Goal: Task Accomplishment & Management: Use online tool/utility

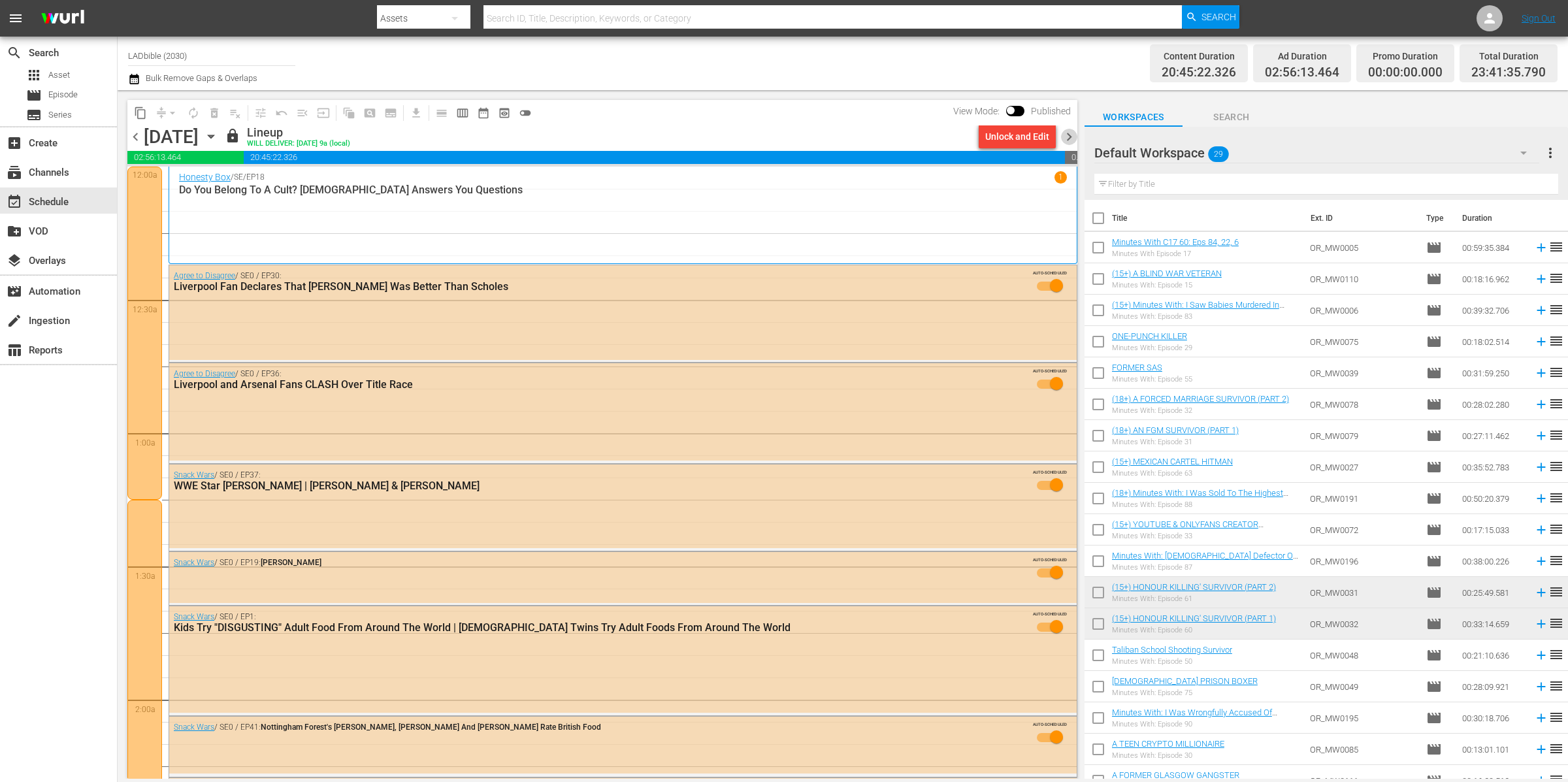
click at [1067, 138] on span "chevron_right" at bounding box center [1068, 136] width 16 height 16
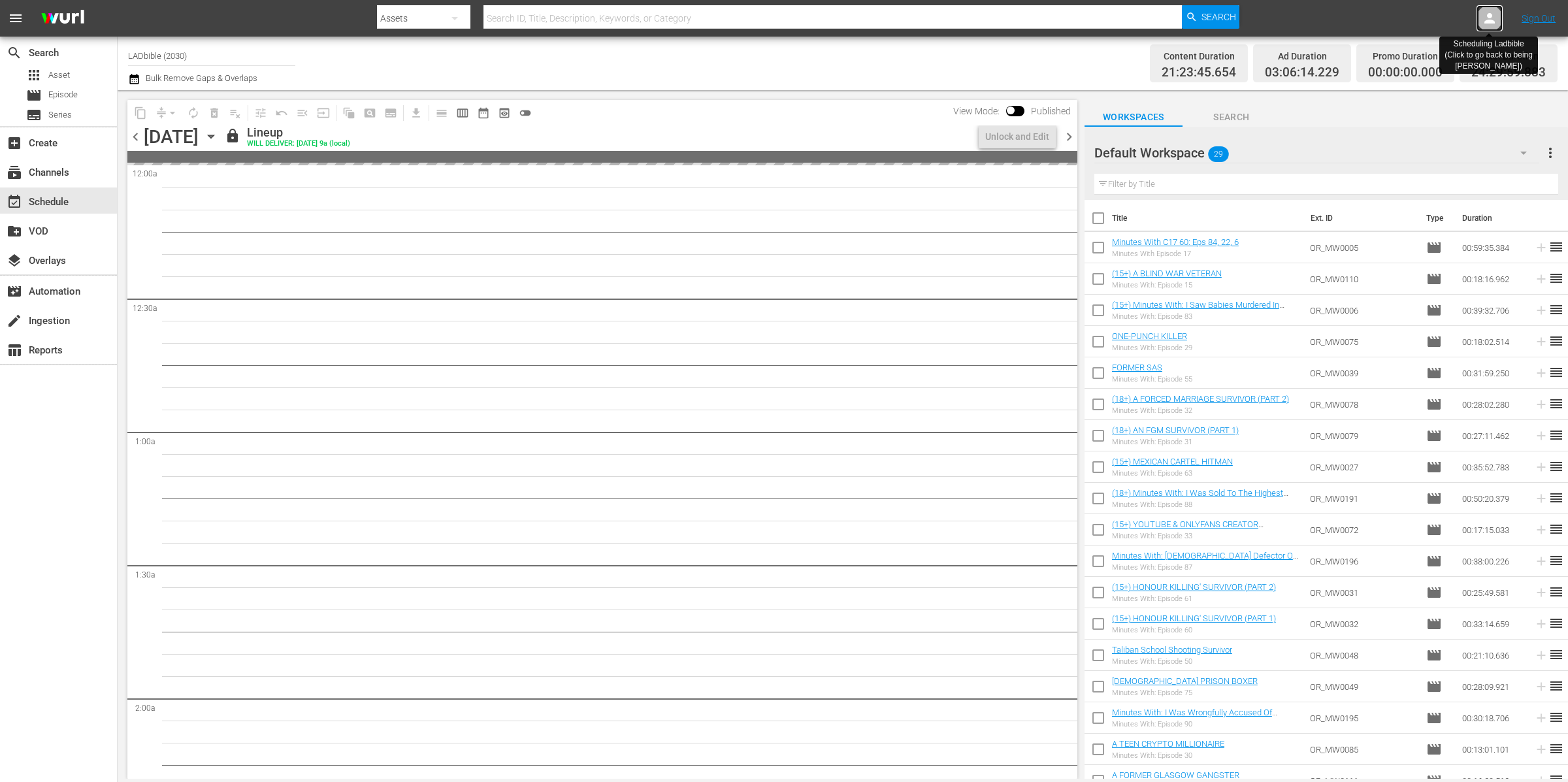
click at [1487, 17] on icon at bounding box center [1489, 18] width 16 height 16
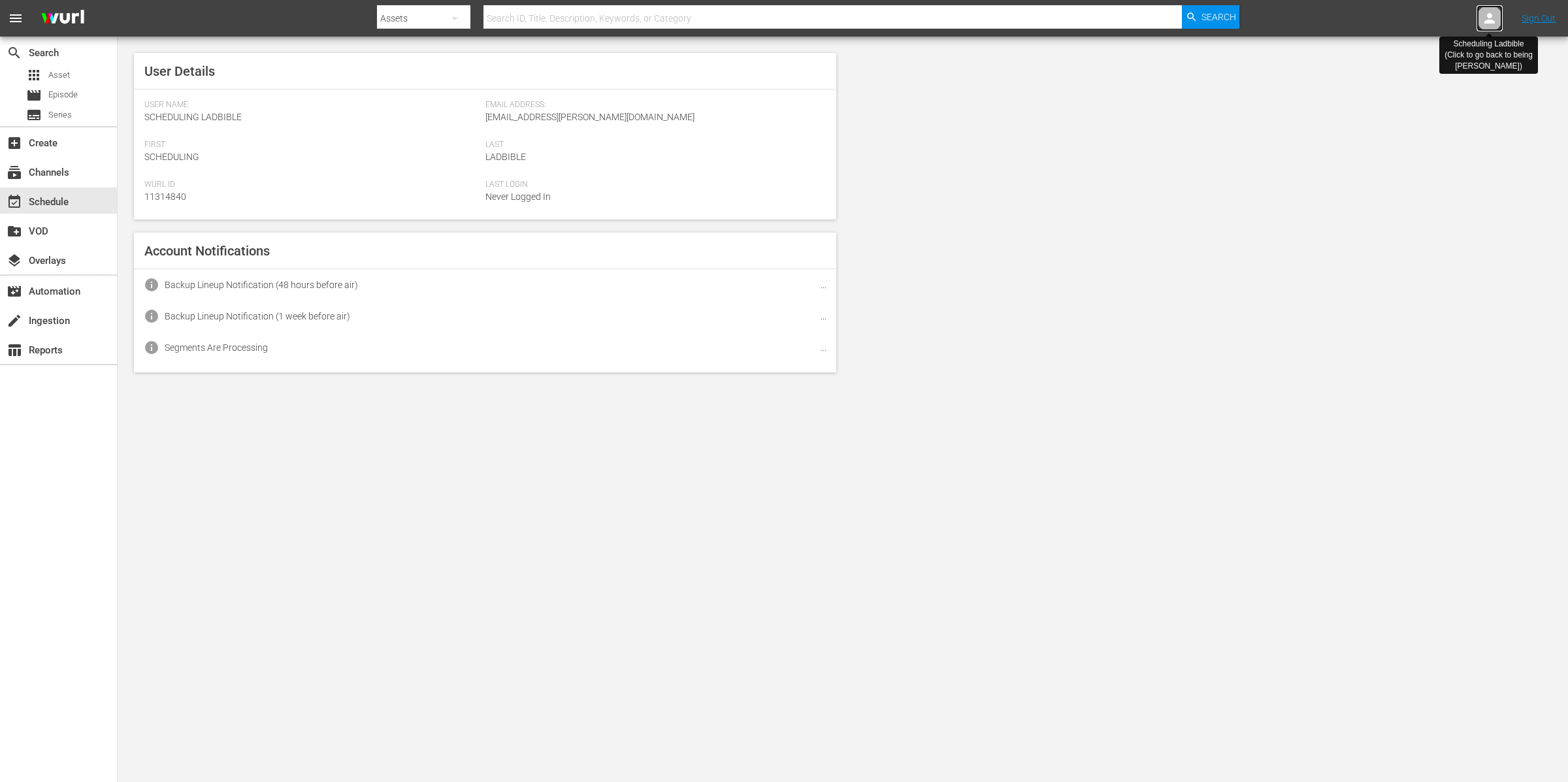
click at [1487, 17] on icon at bounding box center [1489, 18] width 16 height 16
click at [1488, 16] on icon at bounding box center [1490, 18] width 11 height 11
click at [1495, 21] on icon at bounding box center [1489, 18] width 16 height 16
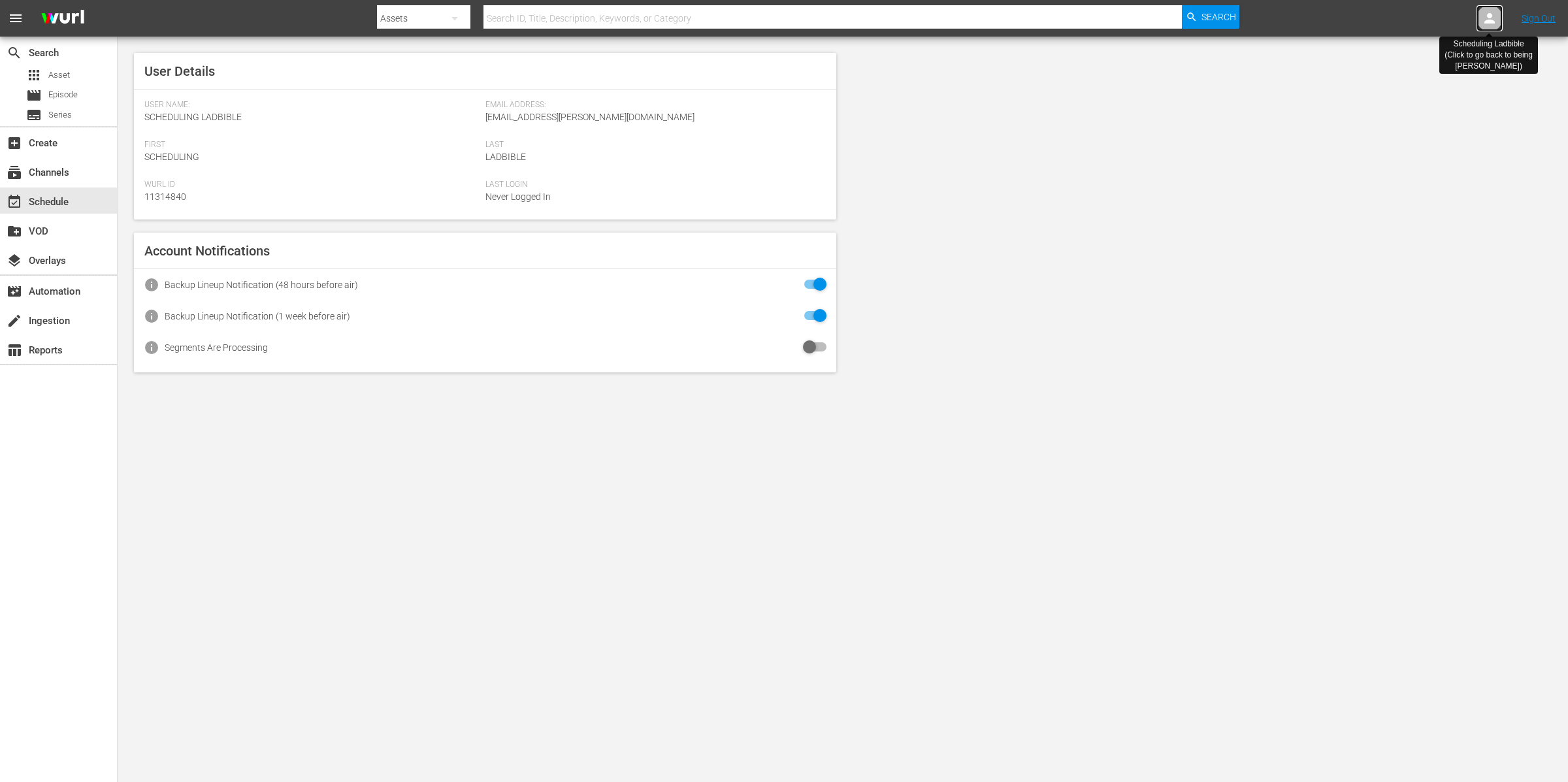
click at [1490, 17] on icon at bounding box center [1490, 18] width 11 height 11
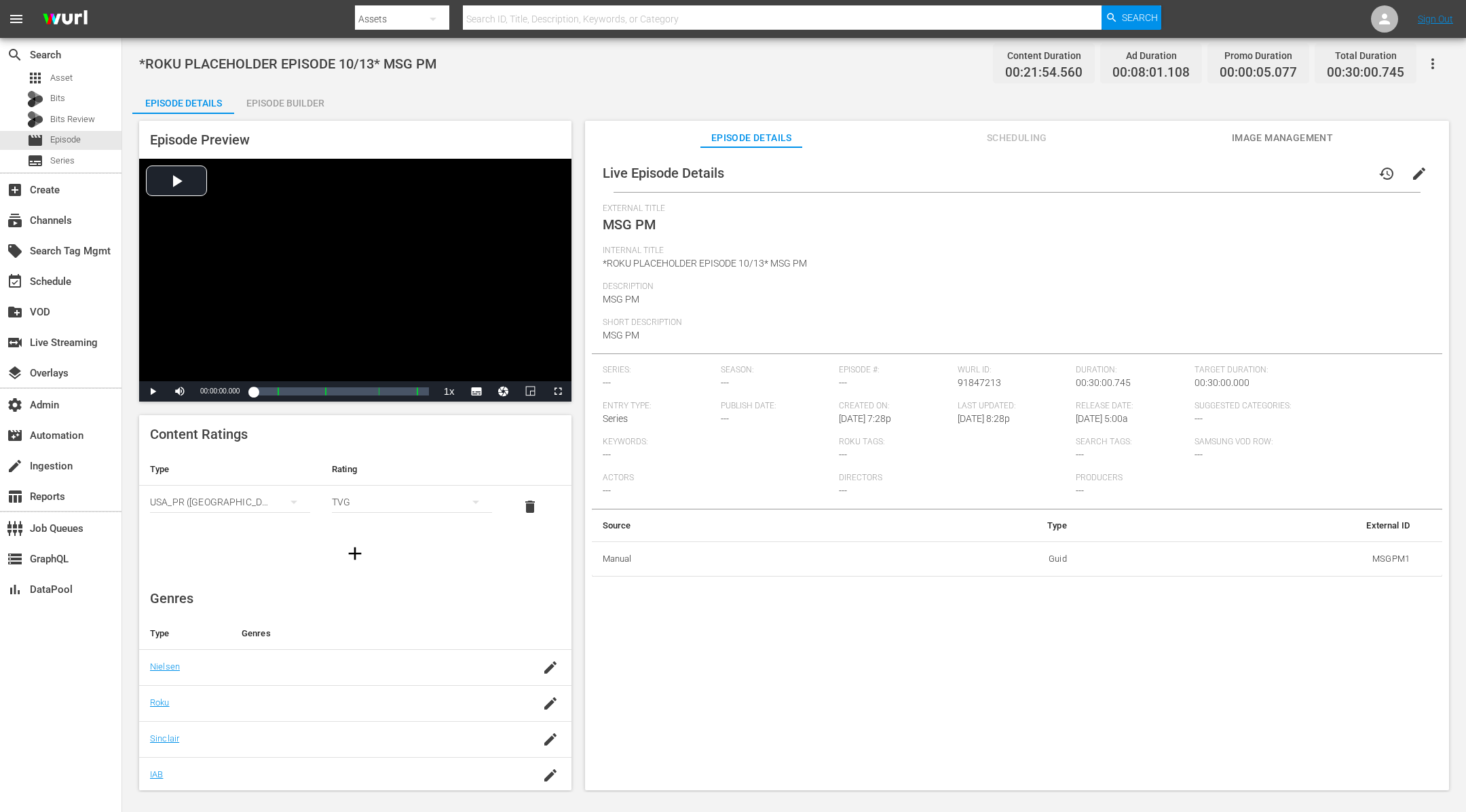
click at [1262, 144] on span "Image Management" at bounding box center [1282, 137] width 102 height 17
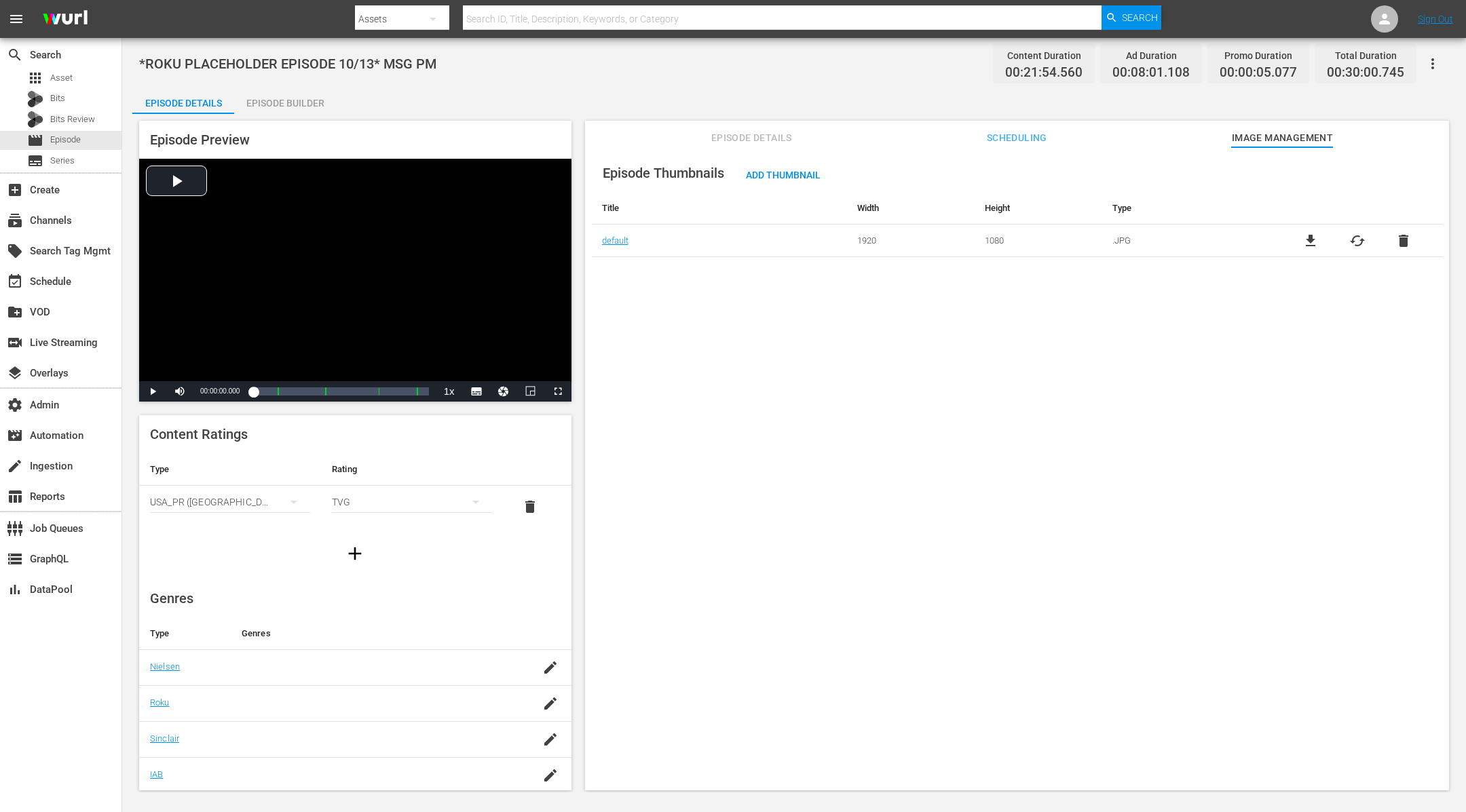
click at [1279, 138] on span "Image Management" at bounding box center [1282, 137] width 102 height 17
click at [1019, 132] on span "Scheduling" at bounding box center [1017, 137] width 102 height 17
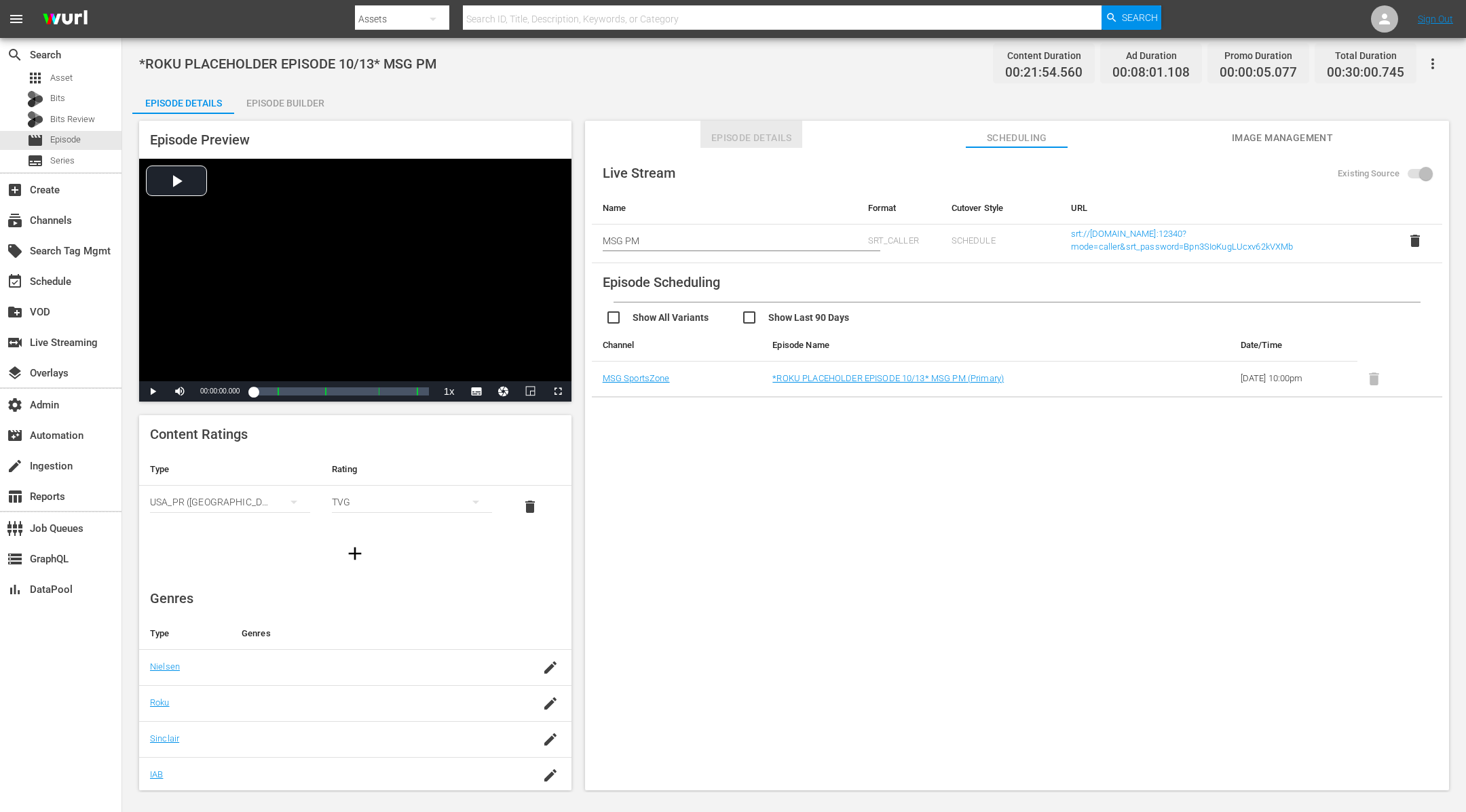
click at [752, 138] on span "Episode Details" at bounding box center [751, 137] width 102 height 17
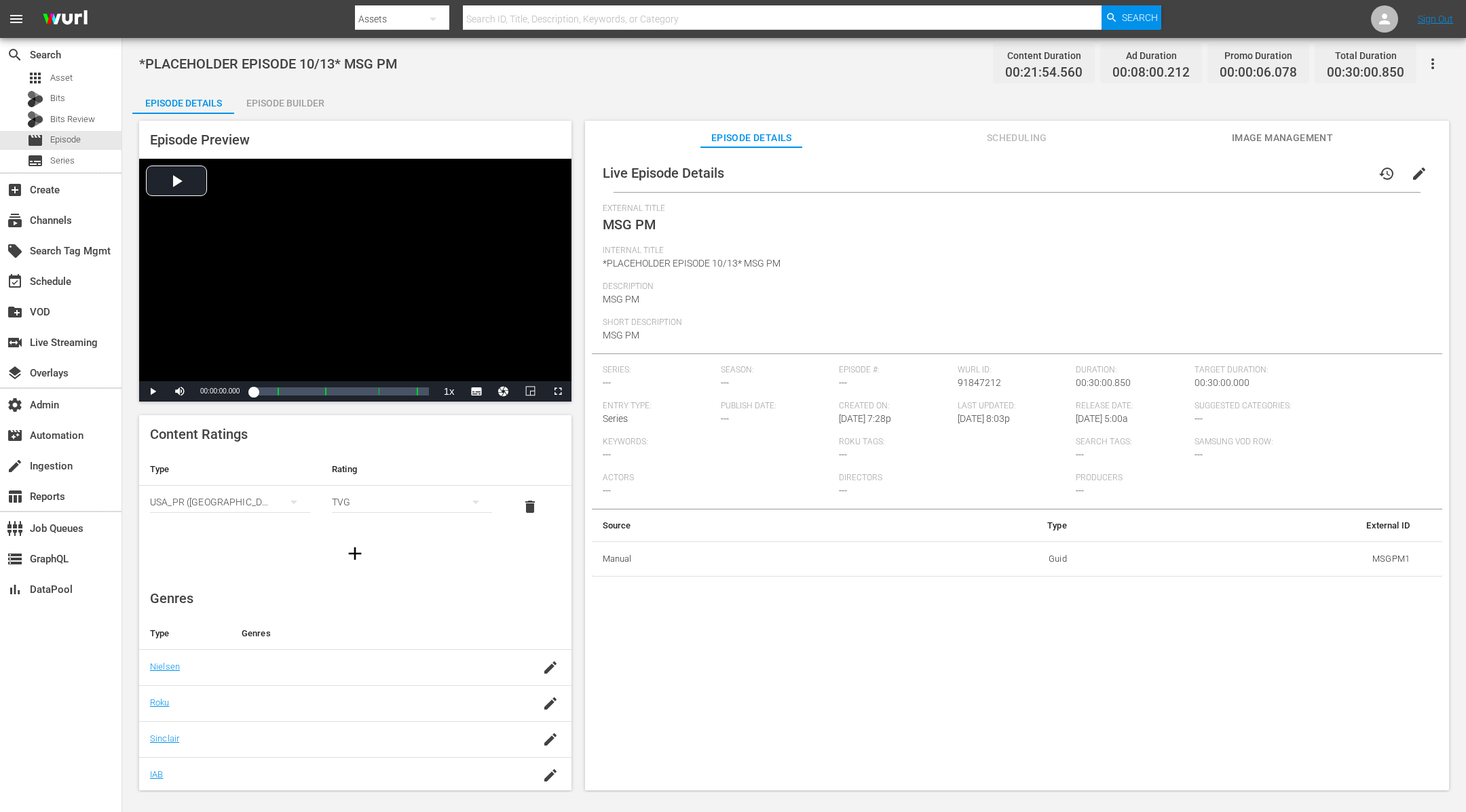
click at [1276, 136] on span "Image Management" at bounding box center [1282, 137] width 102 height 17
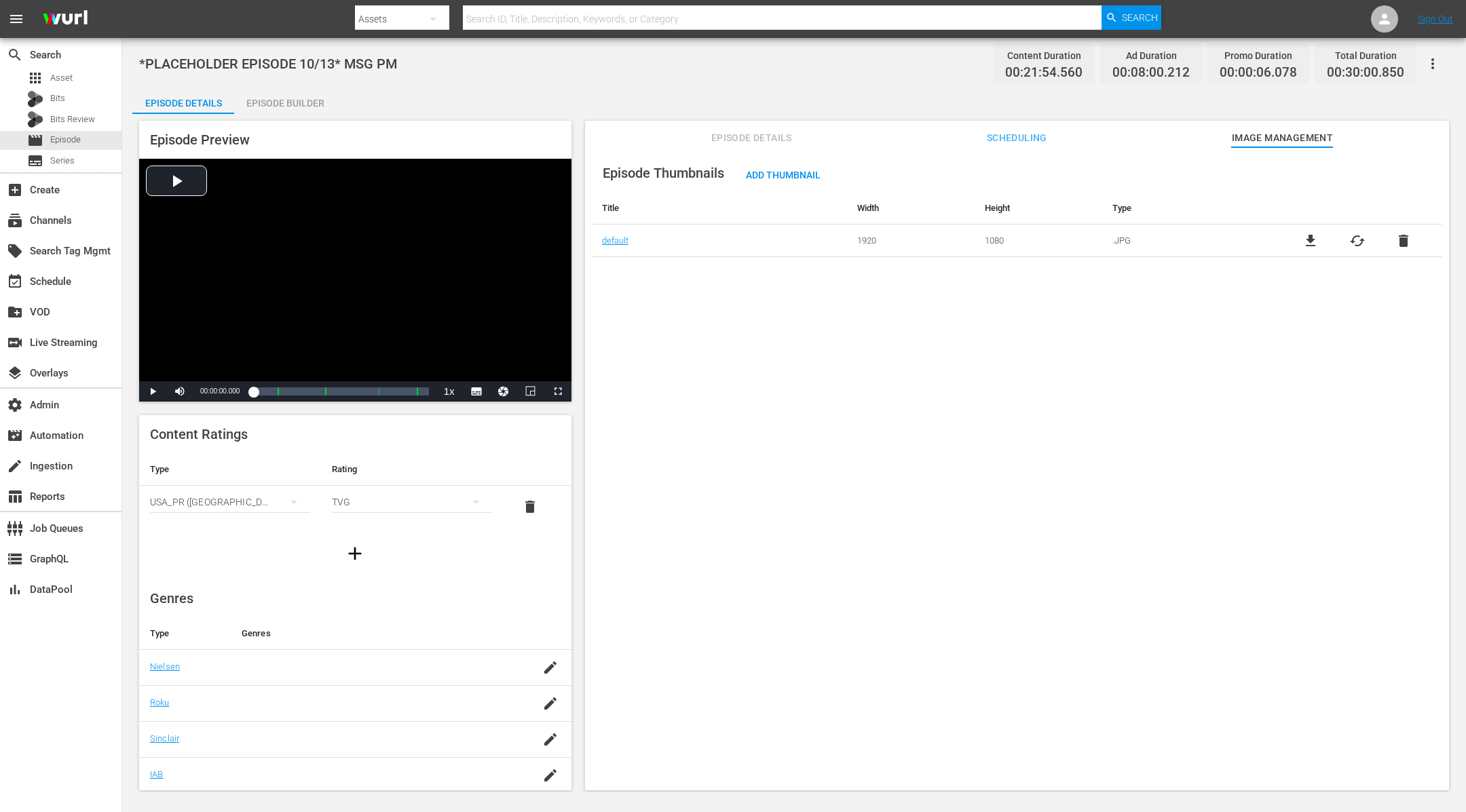
click at [1018, 138] on span "Scheduling" at bounding box center [1017, 137] width 102 height 17
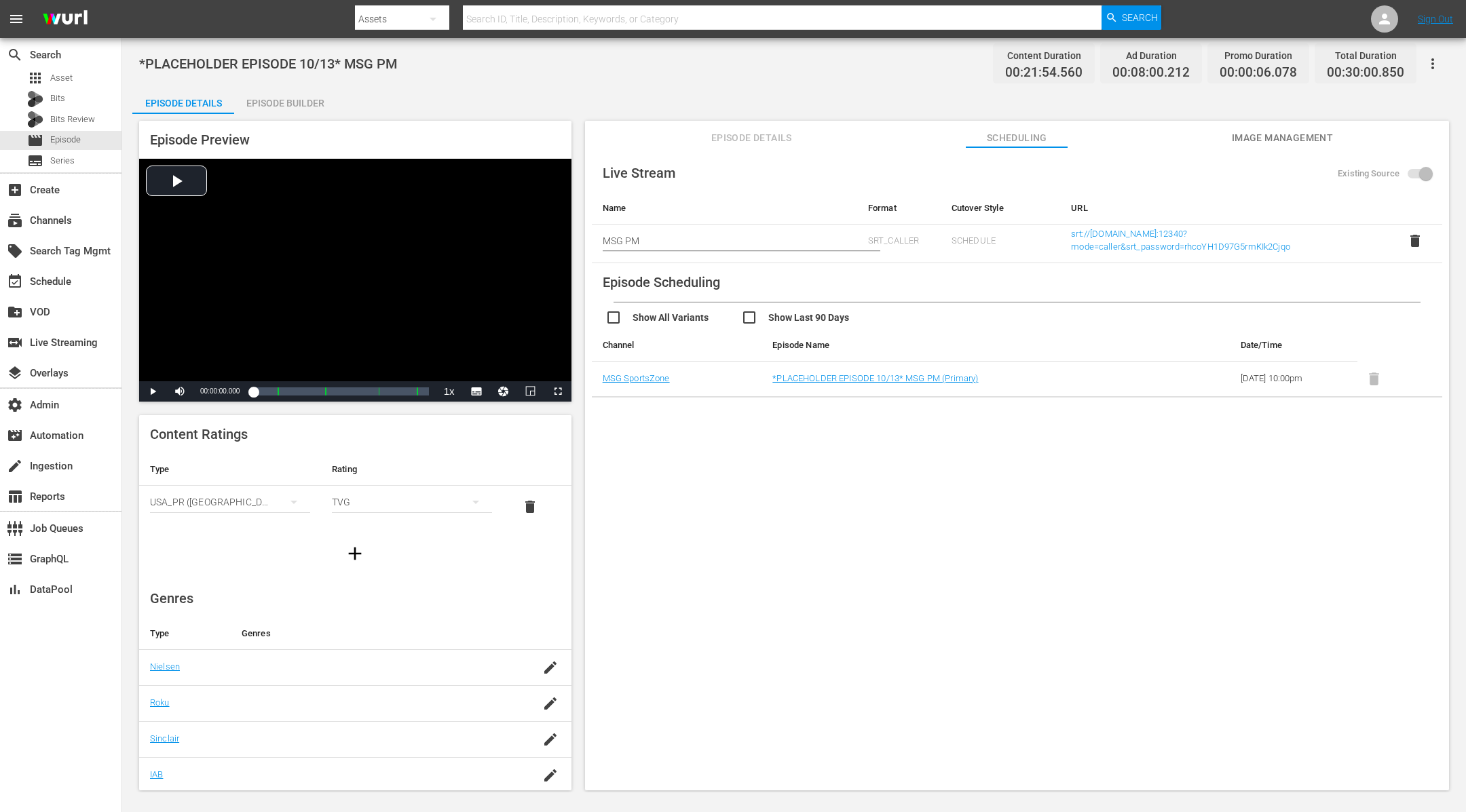
click at [781, 132] on span "Episode Details" at bounding box center [751, 137] width 102 height 17
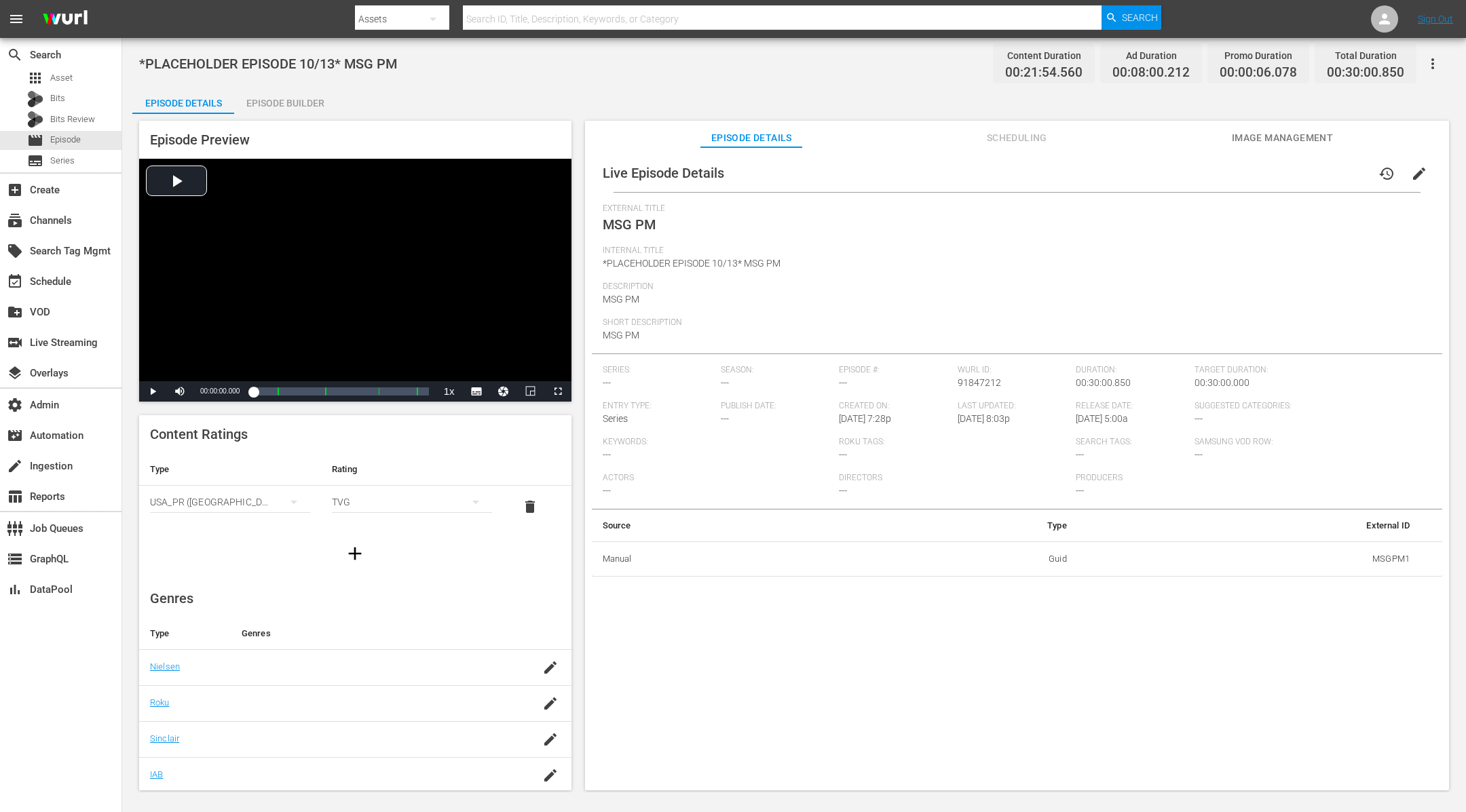
click at [1015, 133] on span "Scheduling" at bounding box center [1017, 137] width 102 height 17
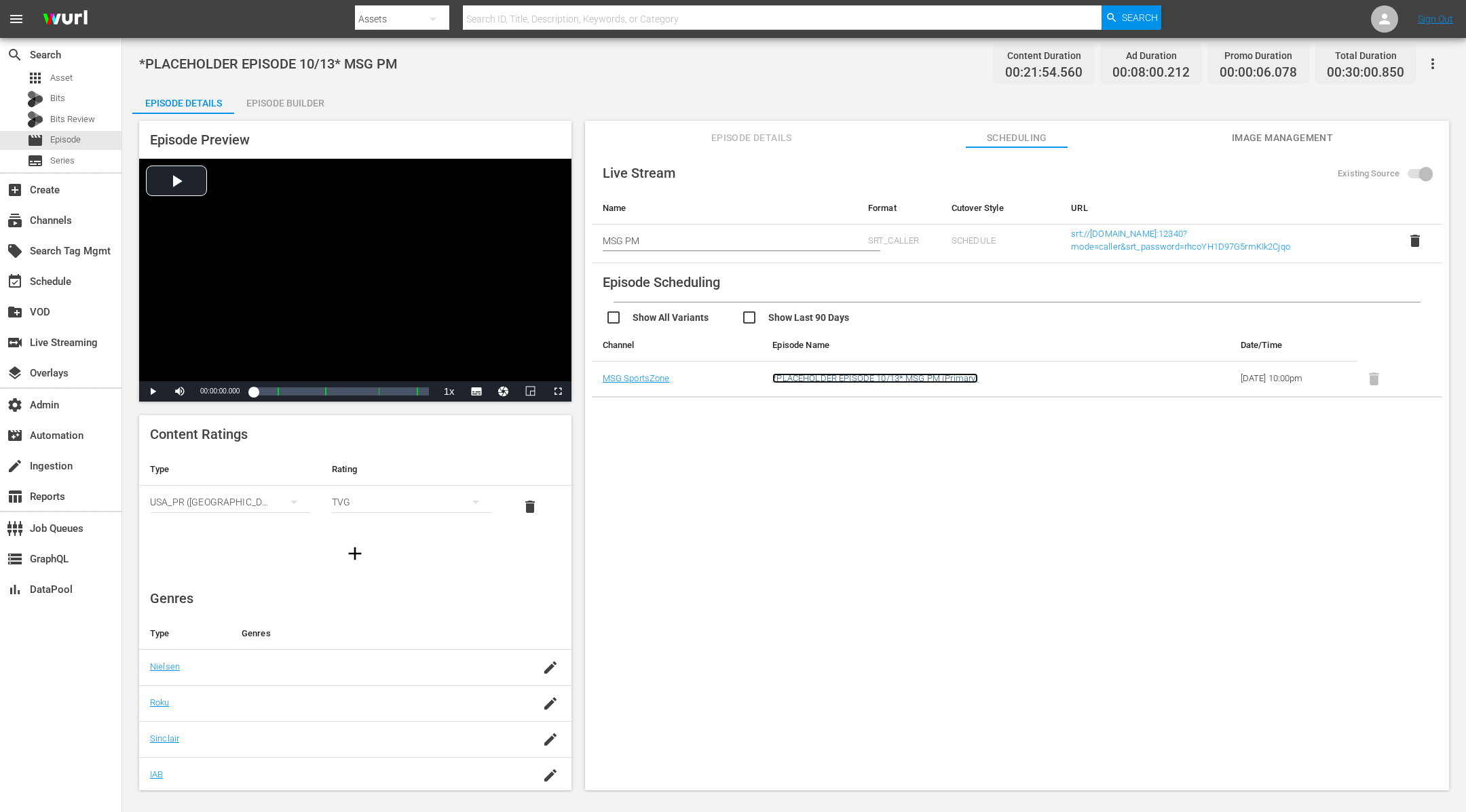
click at [943, 376] on link "*PLACEHOLDER EPISODE 10/13* MSG PM (Primary)" at bounding box center [875, 378] width 206 height 10
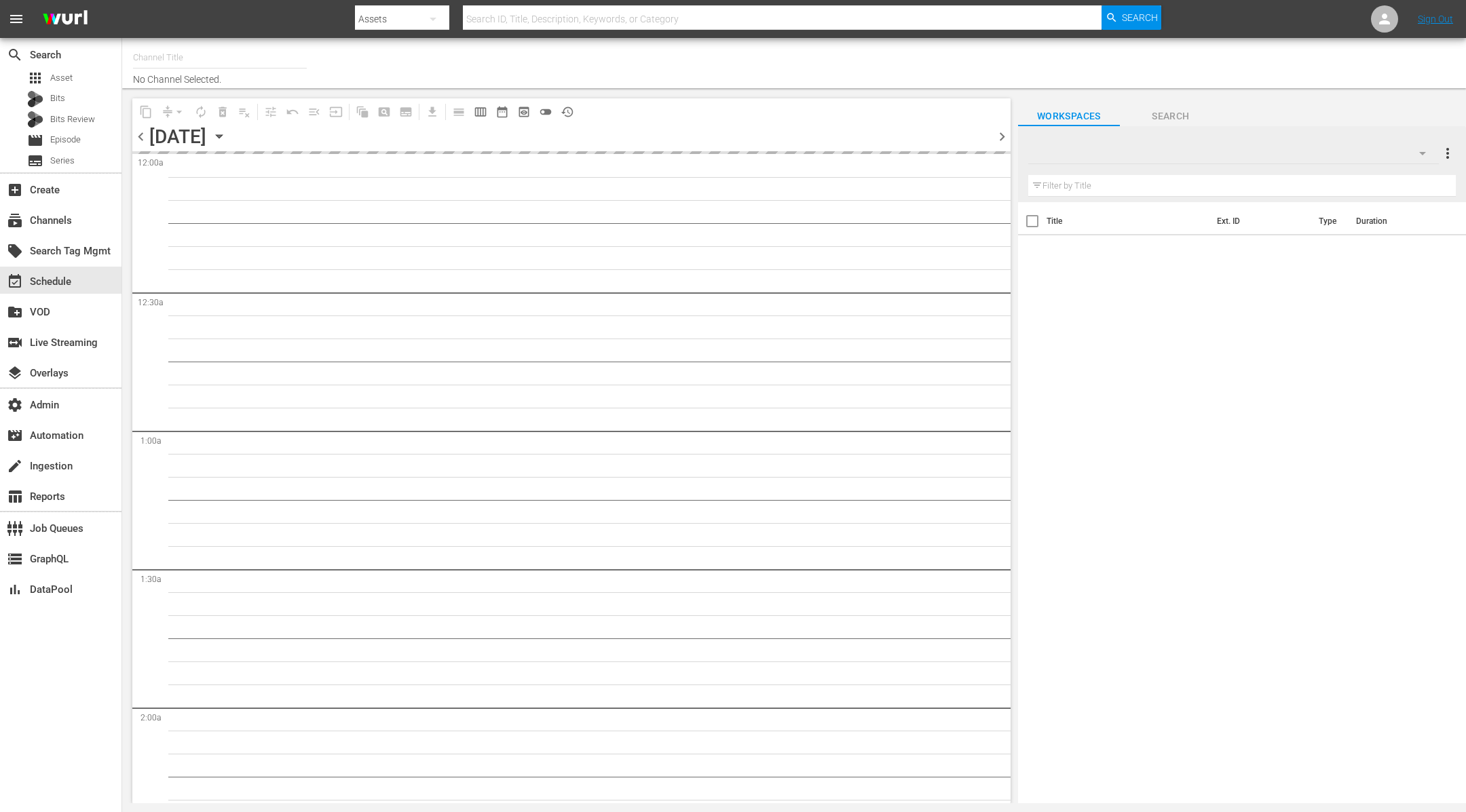
type input "MSG SportsZone (1386)"
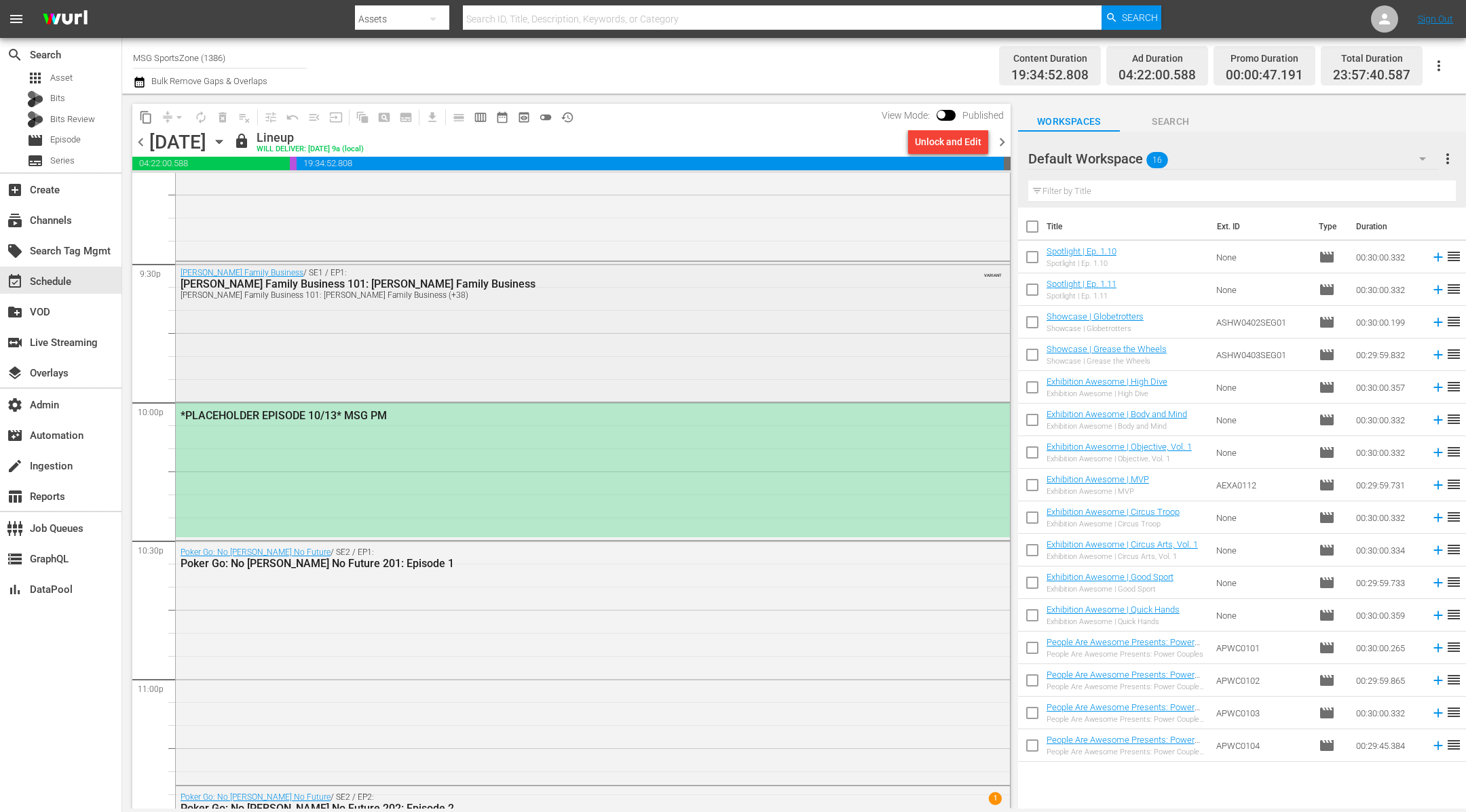
scroll to position [5768, 0]
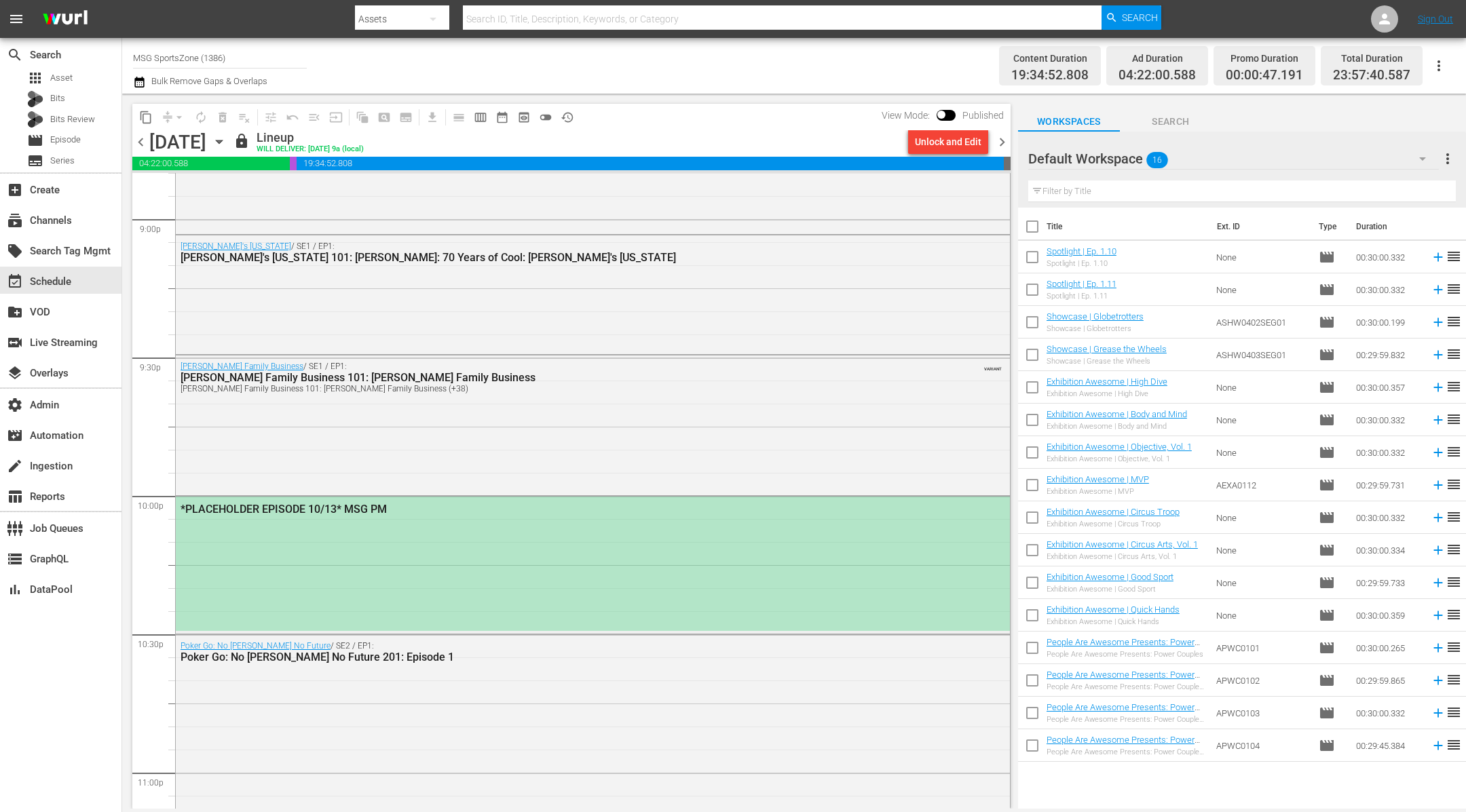
click at [497, 534] on div "*PLACEHOLDER EPISODE 10/13* MSG PM" at bounding box center [593, 563] width 834 height 134
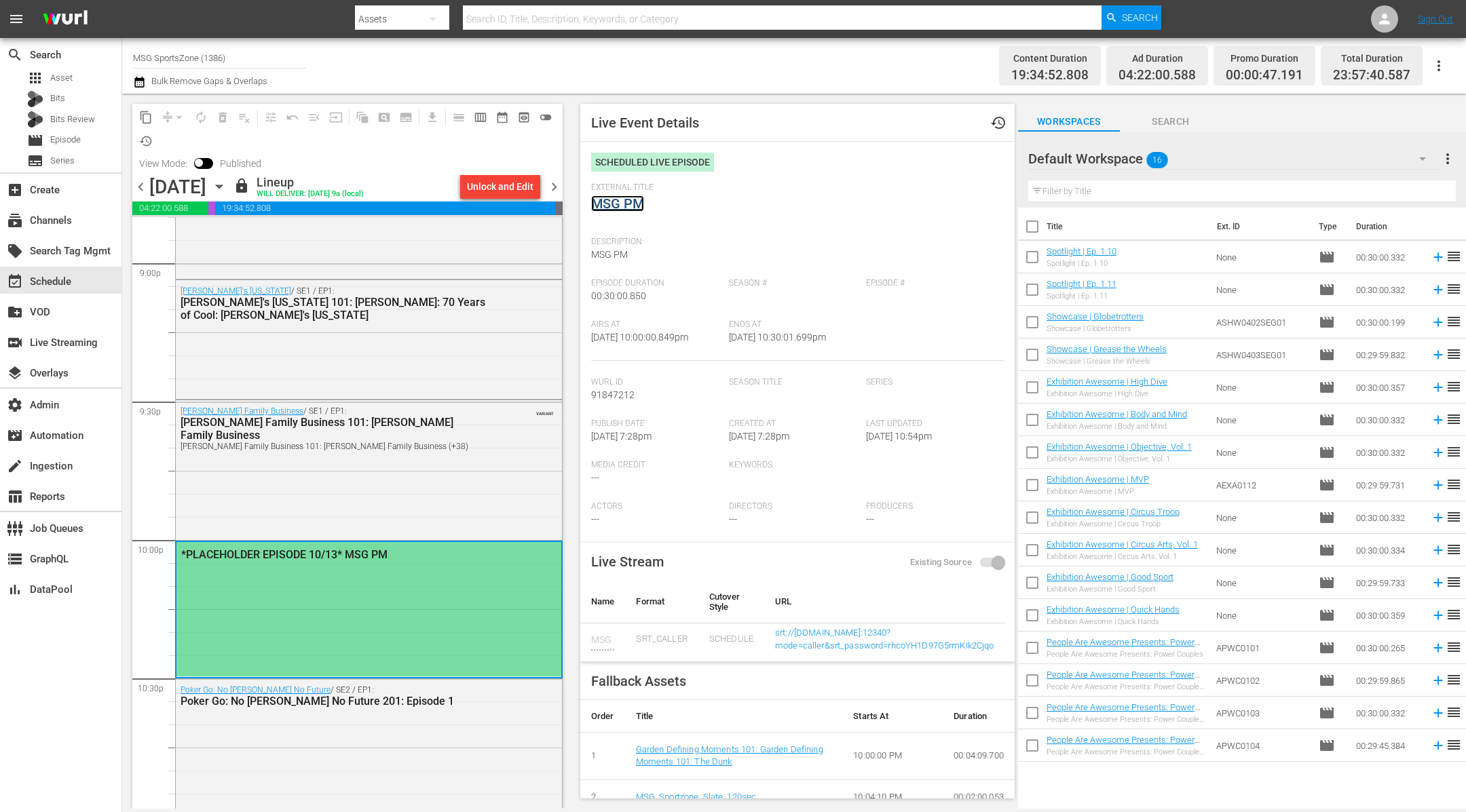
click at [623, 205] on link "MSG PM" at bounding box center [617, 204] width 53 height 17
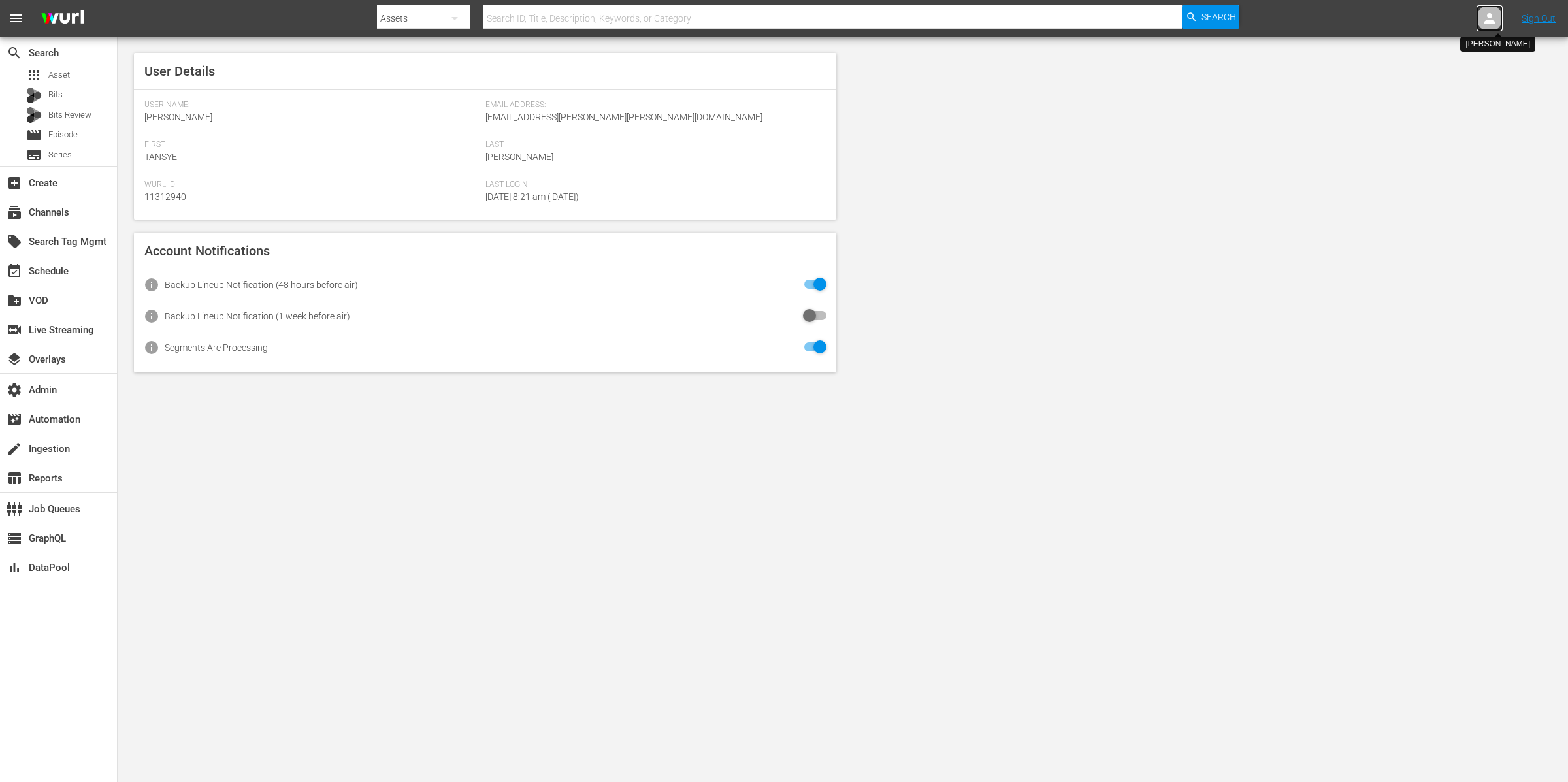
click at [1490, 17] on icon at bounding box center [1490, 18] width 11 height 11
click at [1490, 17] on input "text" at bounding box center [1456, 20] width 167 height 31
click at [1474, 84] on div "Scheduling Ladbible <ladbible-scheduling@wurl.com>" at bounding box center [1415, 87] width 204 height 31
type input "Scheduling Ladbible (11314840)"
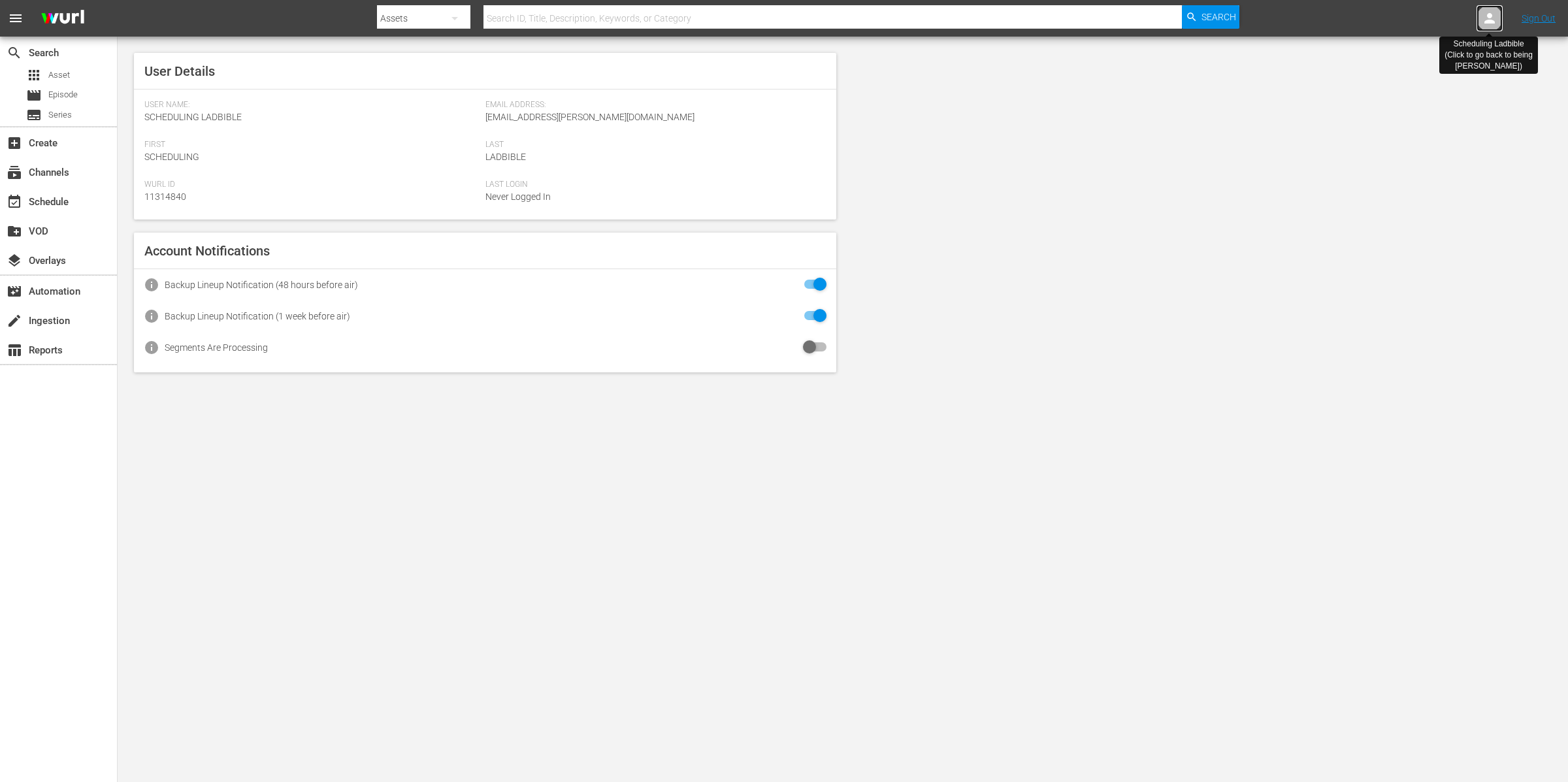
click at [1494, 18] on icon at bounding box center [1489, 18] width 16 height 16
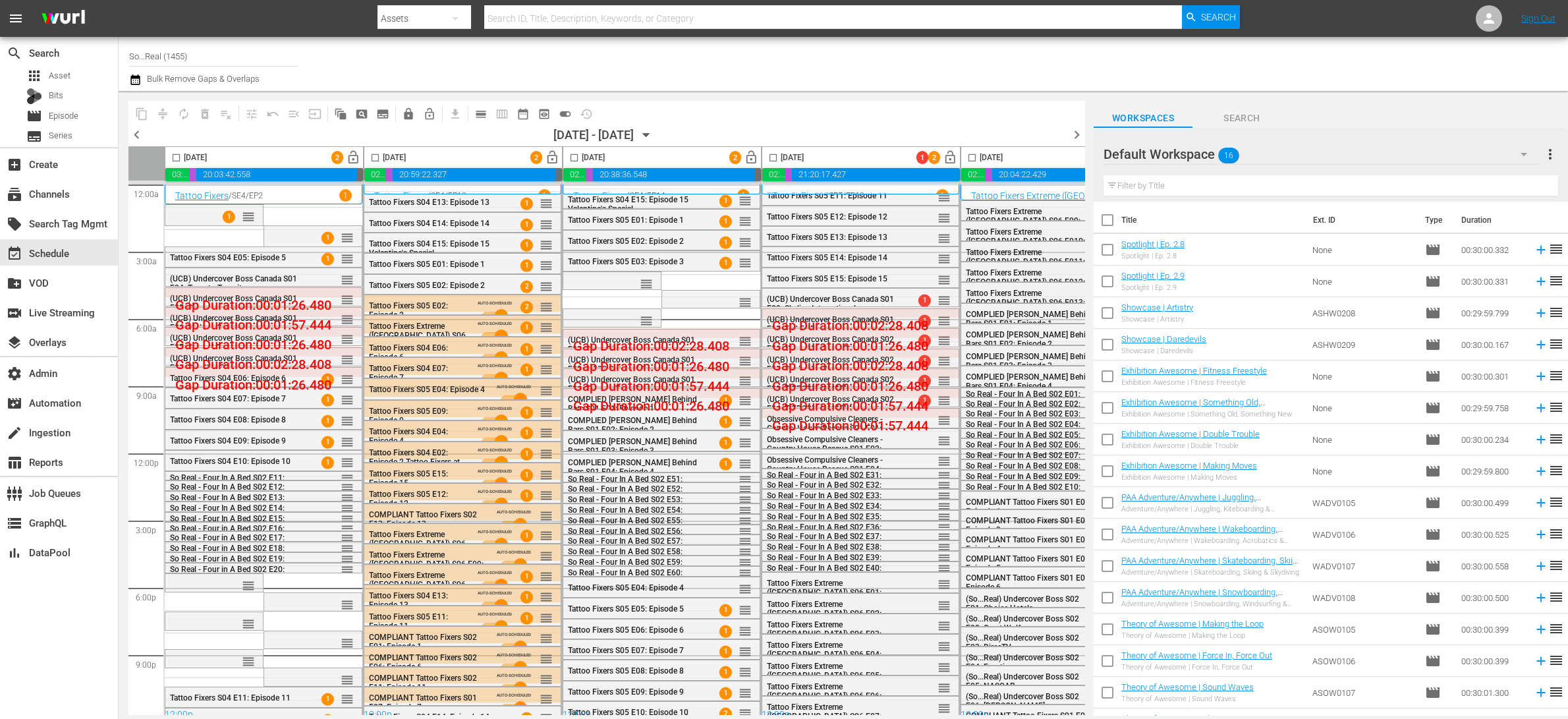
scroll to position [0, 97]
